Goal: Task Accomplishment & Management: Complete application form

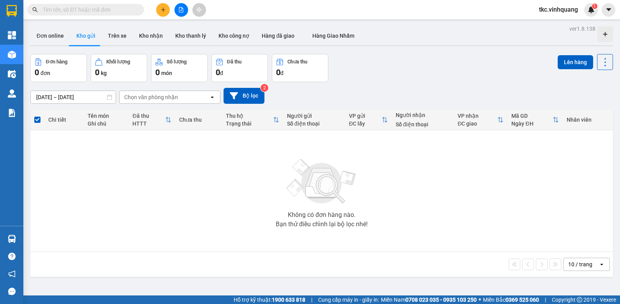
click at [162, 7] on icon "plus" at bounding box center [162, 9] width 5 height 5
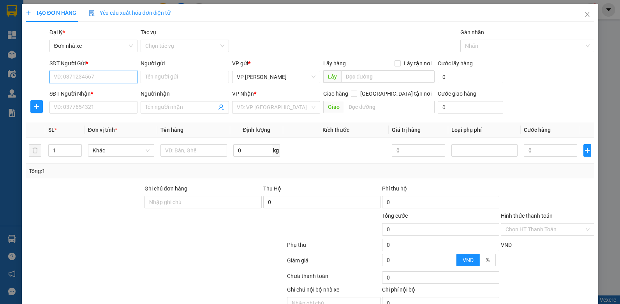
click at [82, 78] on input "SĐT Người Gửi *" at bounding box center [93, 77] width 88 height 12
type input "0989070502"
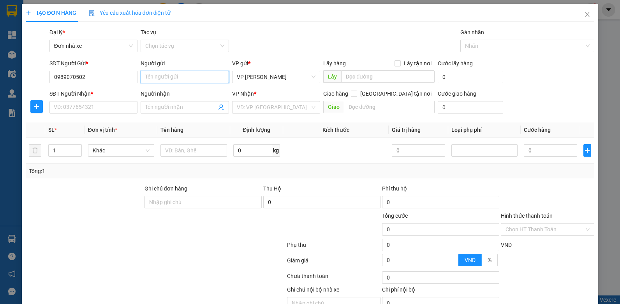
click at [182, 82] on input "Người gửi" at bounding box center [184, 77] width 88 height 12
type input "d"
type input "DỊU"
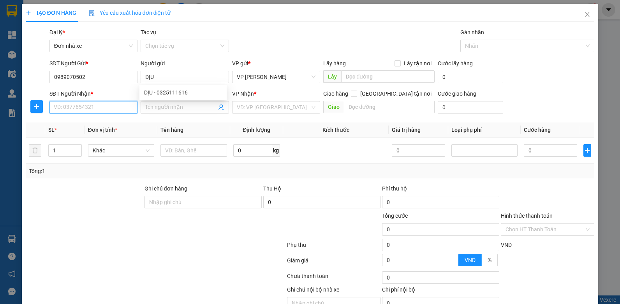
click at [84, 110] on input "SĐT Người Nhận *" at bounding box center [93, 107] width 88 height 12
type input "0942692822"
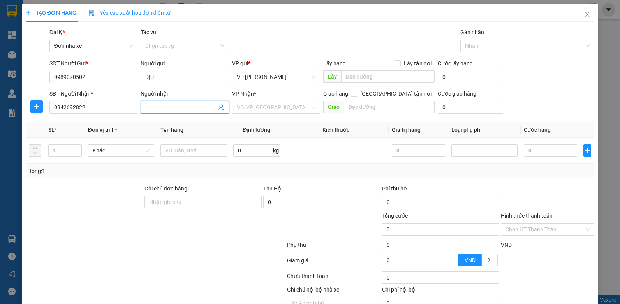
click at [173, 108] on input "Người nhận" at bounding box center [180, 107] width 71 height 9
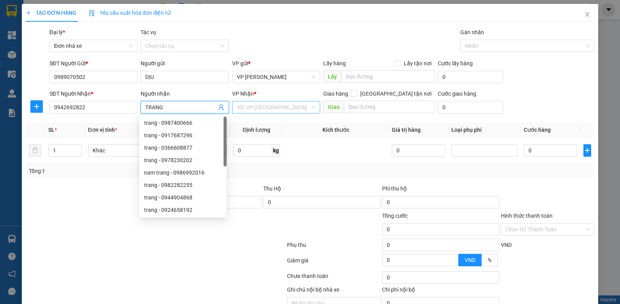
type input "TRANG"
click at [281, 107] on input "search" at bounding box center [274, 108] width 74 height 12
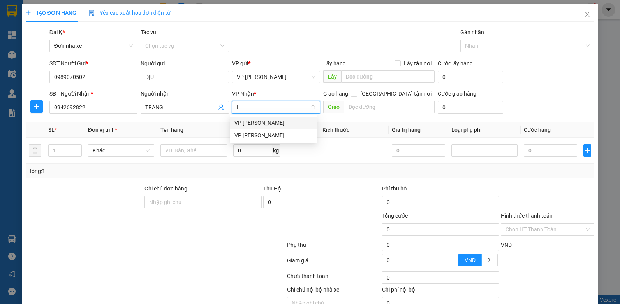
type input "LE"
click at [276, 123] on div "VP [PERSON_NAME]" at bounding box center [273, 123] width 78 height 9
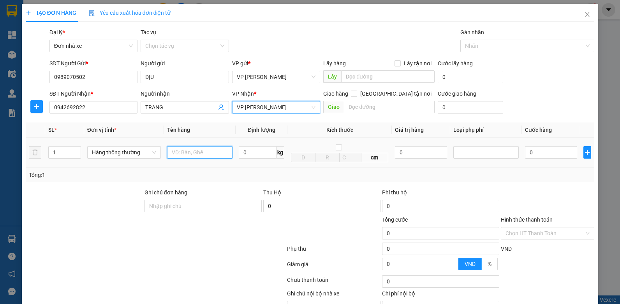
click at [184, 153] on input "text" at bounding box center [199, 152] width 65 height 12
type input "TÚI QUÀN ÁO"
type input "16"
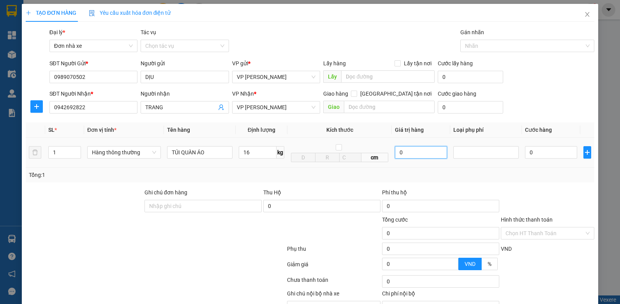
type input "50.000"
click at [545, 150] on input "50.000" at bounding box center [551, 152] width 52 height 12
type input "89"
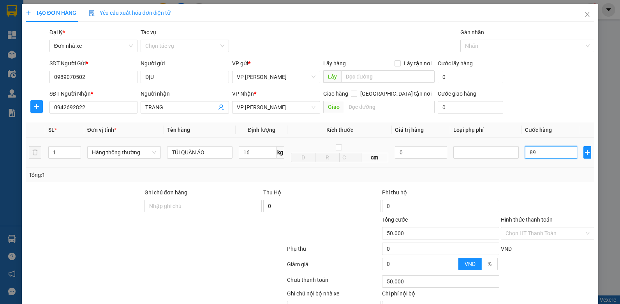
type input "89"
type input "89.000"
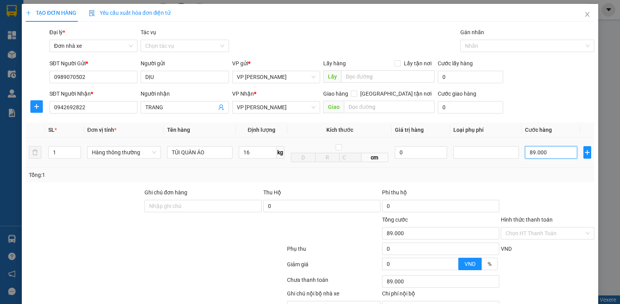
type input "8"
type input "80"
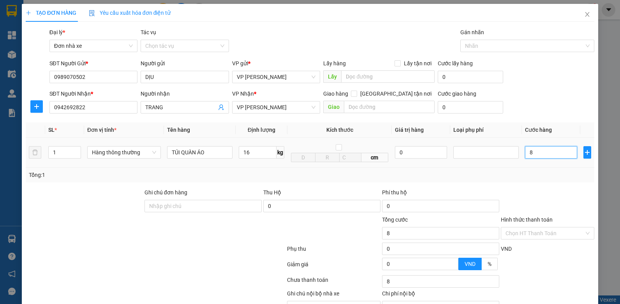
type input "80"
type input "80.000"
click at [534, 182] on div "Tổng: 1" at bounding box center [310, 175] width 569 height 15
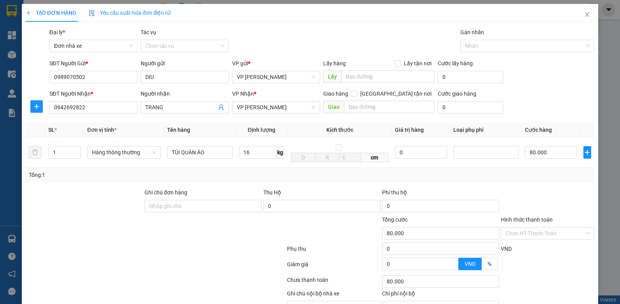
scroll to position [43, 0]
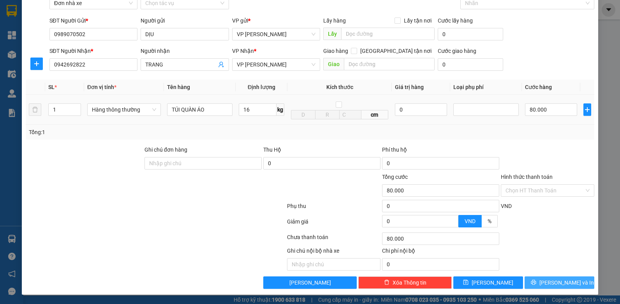
drag, startPoint x: 554, startPoint y: 283, endPoint x: 273, endPoint y: 115, distance: 327.7
click at [275, 115] on div "Transit Pickup Surcharge Ids Transit Deliver Surcharge Ids Transit Deliver Surc…" at bounding box center [310, 137] width 569 height 304
click at [267, 112] on input "16" at bounding box center [258, 110] width 38 height 12
type input "0"
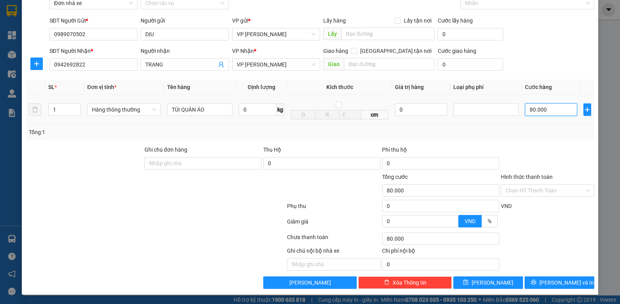
click at [547, 108] on input "80.000" at bounding box center [551, 110] width 52 height 12
type input "0"
type input "08"
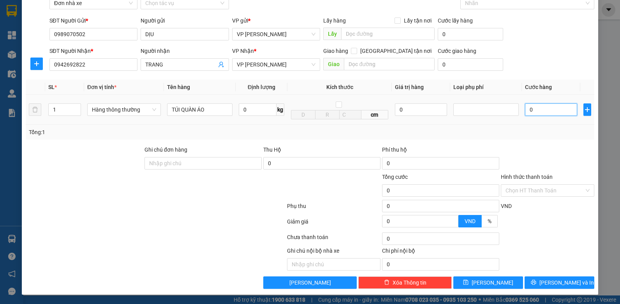
type input "8"
type input "0"
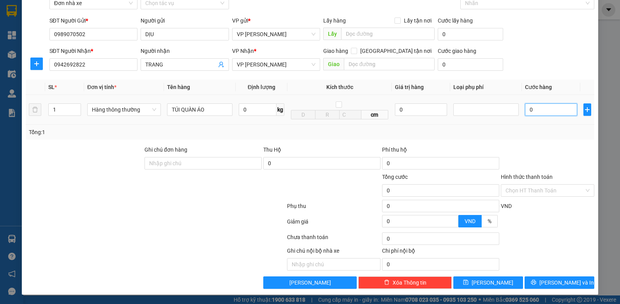
type input "07"
type input "7"
type input "070"
type input "70"
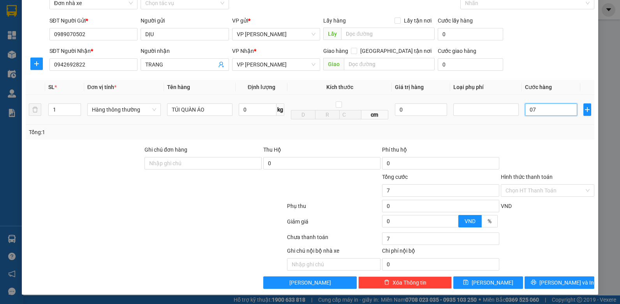
type input "70"
type input "70.000"
click at [542, 239] on div "Chọn HT Thanh Toán" at bounding box center [547, 239] width 95 height 16
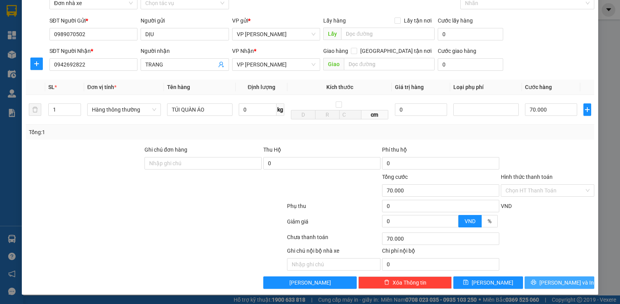
click at [572, 288] on button "[PERSON_NAME] và In" at bounding box center [559, 283] width 70 height 12
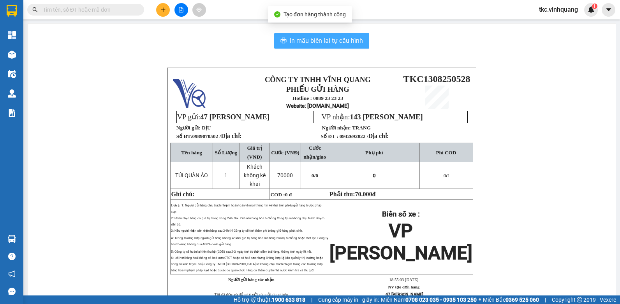
click at [305, 39] on span "In mẫu biên lai tự cấu hình" at bounding box center [326, 41] width 73 height 10
